Goal: Task Accomplishment & Management: Use online tool/utility

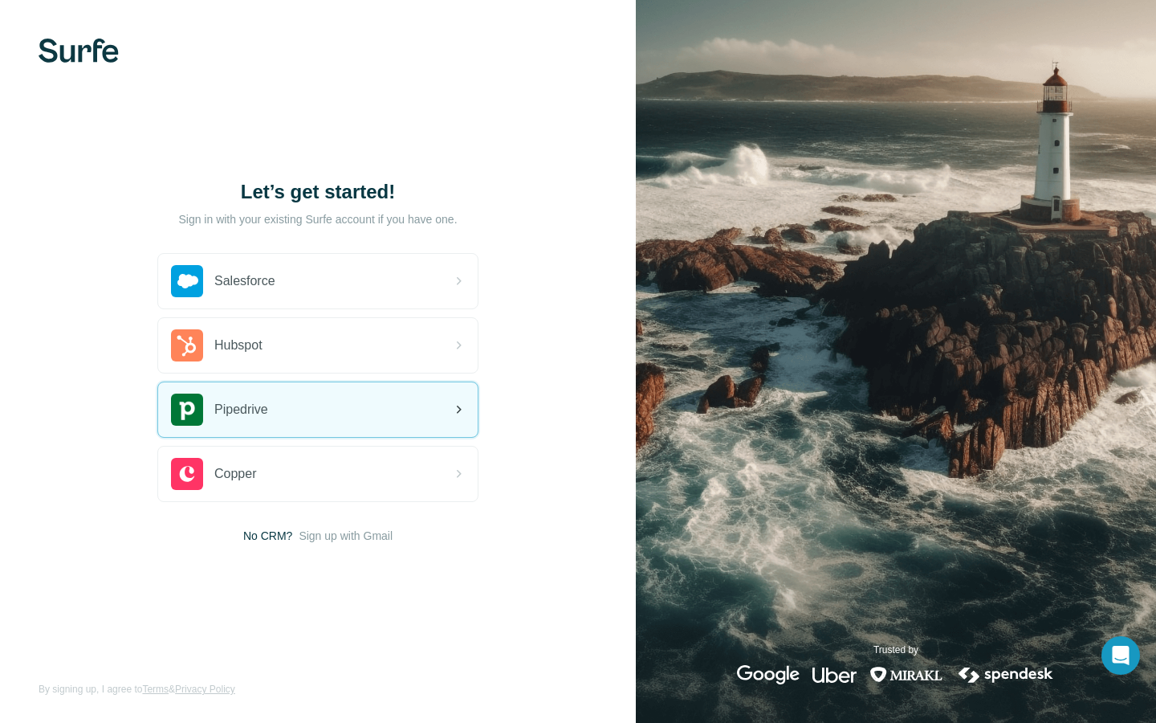
click at [253, 408] on span "Pipedrive" at bounding box center [241, 409] width 54 height 19
